Goal: Use online tool/utility: Utilize a website feature to perform a specific function

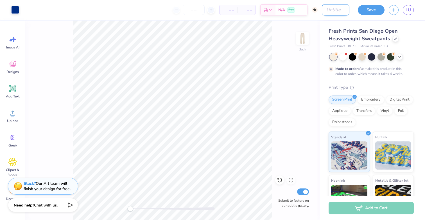
click at [332, 13] on input "Design Title" at bounding box center [336, 9] width 28 height 11
type input "set pants"
click at [375, 4] on div "Save LU" at bounding box center [389, 10] width 71 height 20
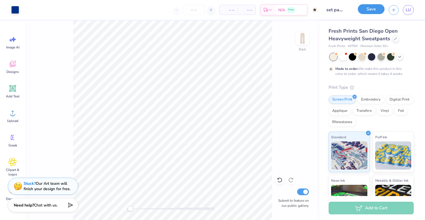
click at [374, 9] on button "Save" at bounding box center [371, 9] width 27 height 10
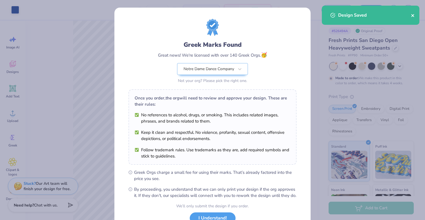
click at [413, 15] on icon "close" at bounding box center [412, 15] width 3 height 3
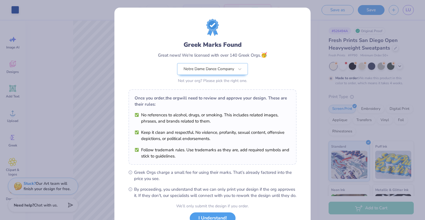
scroll to position [44, 0]
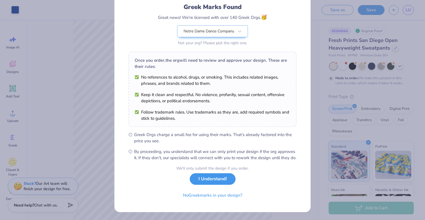
click at [222, 178] on button "I Understand!" at bounding box center [213, 179] width 46 height 12
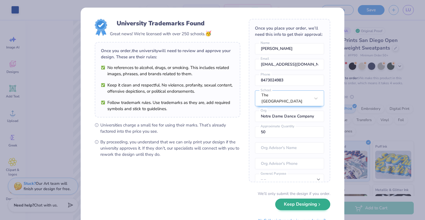
scroll to position [25, 0]
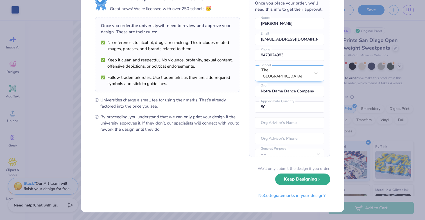
click at [297, 179] on button "Keep Designing" at bounding box center [302, 179] width 55 height 12
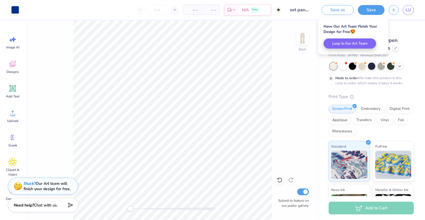
click at [373, 76] on div "Made to order: We make this product in this color to order, which means it take…" at bounding box center [369, 80] width 69 height 10
click at [408, 9] on span "LU" at bounding box center [408, 10] width 5 height 6
